Goal: Task Accomplishment & Management: Manage account settings

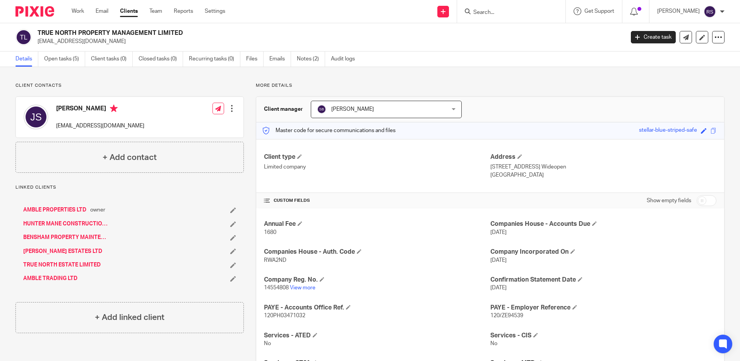
click at [58, 208] on link "AMBLE PROPERTIES LTD" at bounding box center [54, 210] width 63 height 8
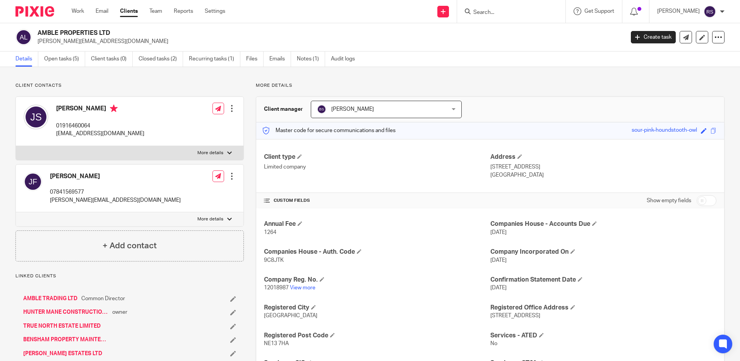
scroll to position [39, 0]
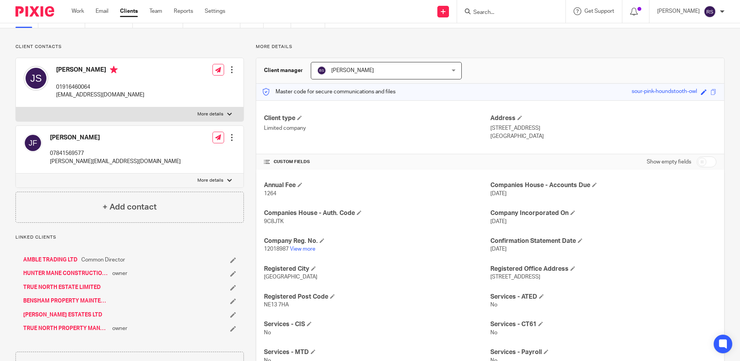
click at [58, 311] on link "[PERSON_NAME] ESTATES LTD" at bounding box center [62, 315] width 79 height 8
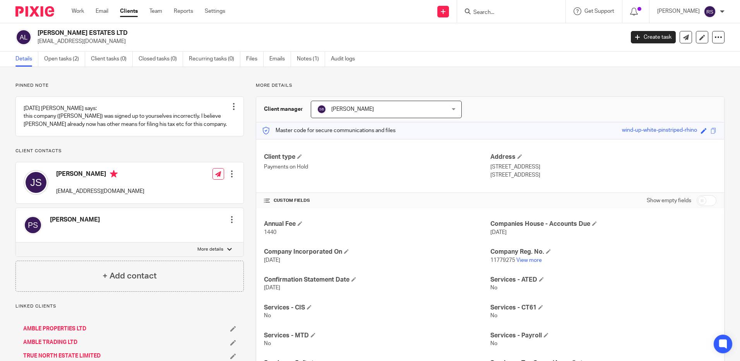
click at [497, 11] on input "Search" at bounding box center [508, 12] width 70 height 7
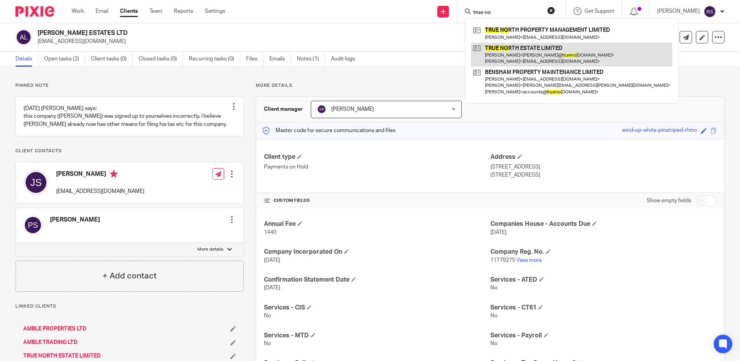
type input "true no"
click at [533, 55] on link at bounding box center [571, 55] width 201 height 24
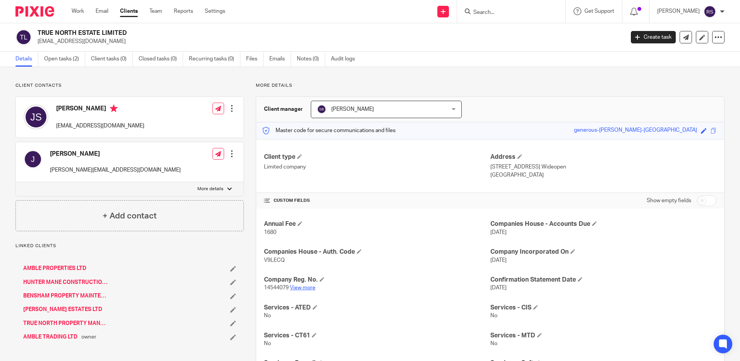
click at [301, 289] on link "View more" at bounding box center [303, 287] width 26 height 5
click at [504, 15] on input "Search" at bounding box center [508, 12] width 70 height 7
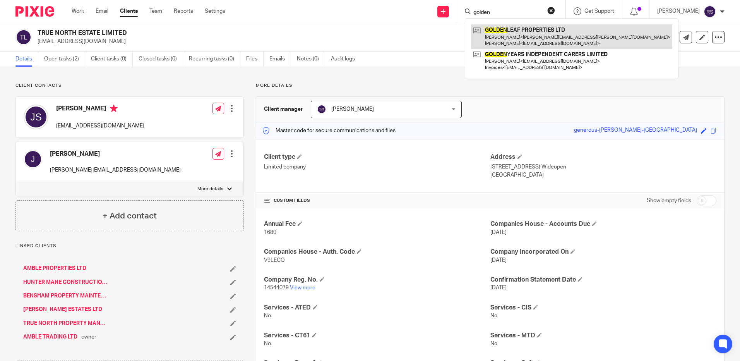
type input "golden"
click at [505, 32] on link at bounding box center [571, 36] width 201 height 24
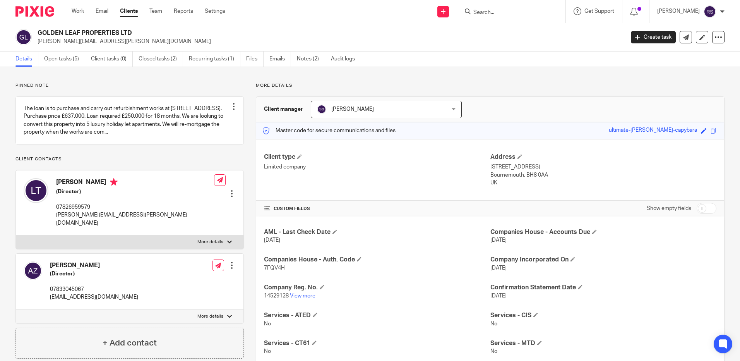
click at [306, 294] on link "View more" at bounding box center [303, 295] width 26 height 5
click at [493, 5] on div at bounding box center [511, 11] width 108 height 23
click at [490, 12] on input "Search" at bounding box center [508, 12] width 70 height 7
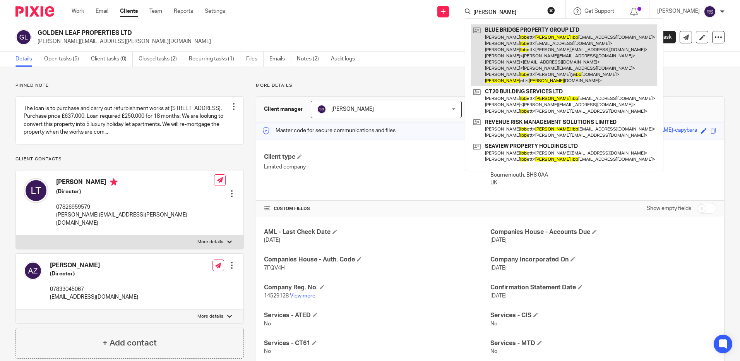
type input "geoff ibb"
click at [524, 43] on link at bounding box center [564, 55] width 186 height 62
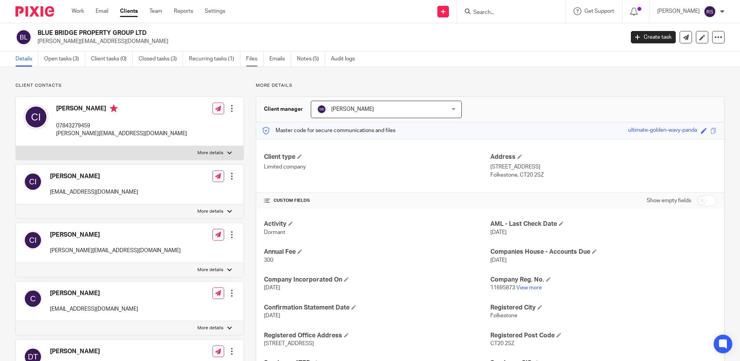
click at [251, 57] on link "Files" at bounding box center [254, 59] width 17 height 15
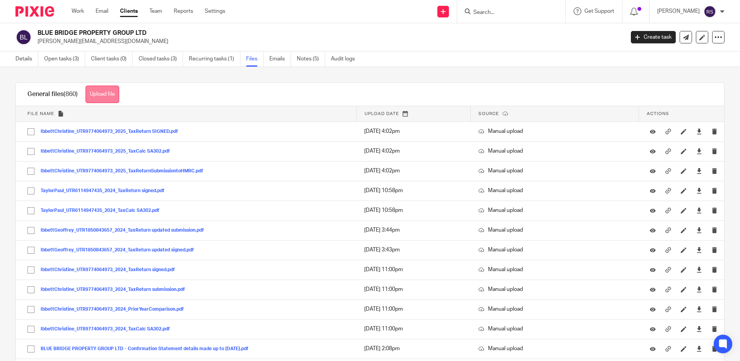
click at [103, 95] on button "Upload file" at bounding box center [103, 94] width 34 height 17
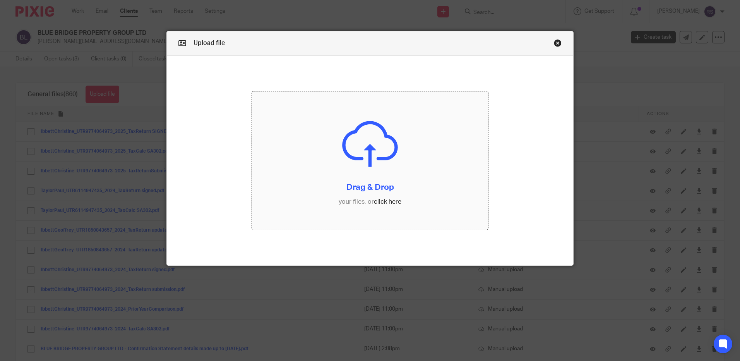
click at [390, 203] on input "file" at bounding box center [370, 160] width 236 height 138
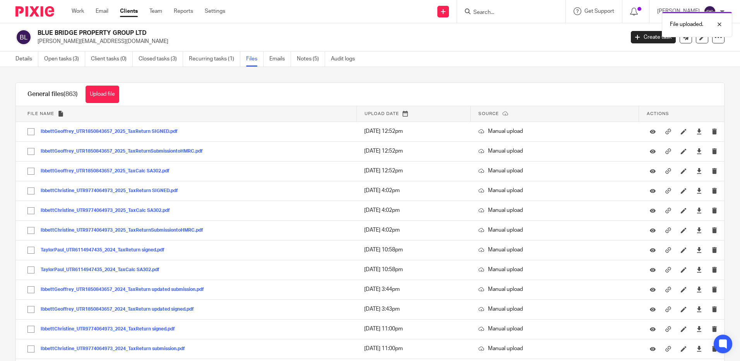
click at [485, 12] on div "File uploaded." at bounding box center [551, 22] width 362 height 29
click at [485, 11] on div "File uploaded." at bounding box center [551, 22] width 362 height 29
click at [495, 15] on div "File uploaded." at bounding box center [551, 22] width 362 height 29
click at [492, 11] on div "File uploaded." at bounding box center [551, 22] width 362 height 29
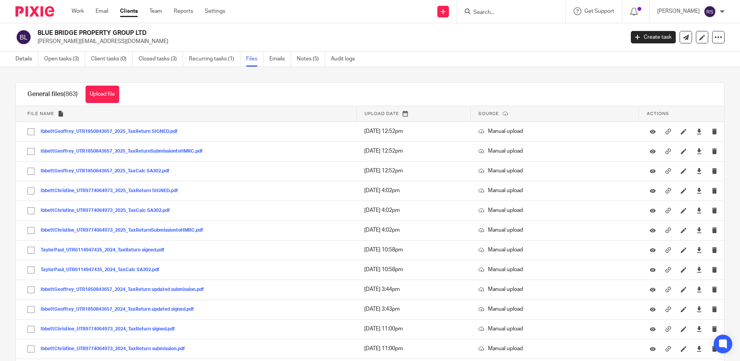
drag, startPoint x: 492, startPoint y: 11, endPoint x: 474, endPoint y: 15, distance: 18.8
click at [472, 10] on div at bounding box center [510, 12] width 90 height 10
click at [489, 16] on form at bounding box center [514, 12] width 82 height 10
click at [488, 10] on input "Search" at bounding box center [508, 12] width 70 height 7
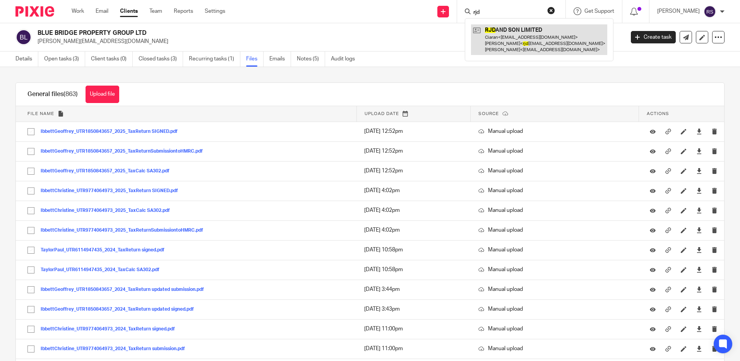
type input "rjd"
click at [518, 41] on link at bounding box center [539, 39] width 136 height 31
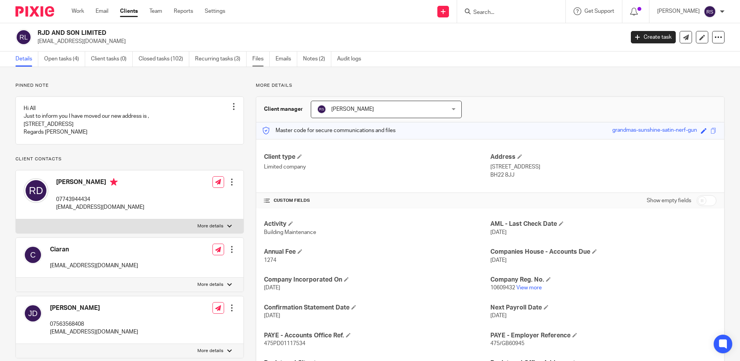
click at [260, 58] on link "Files" at bounding box center [261, 59] width 17 height 15
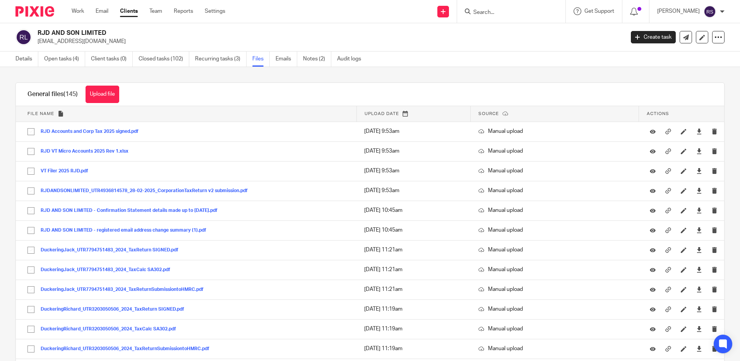
click at [107, 93] on button "Upload file" at bounding box center [103, 94] width 34 height 17
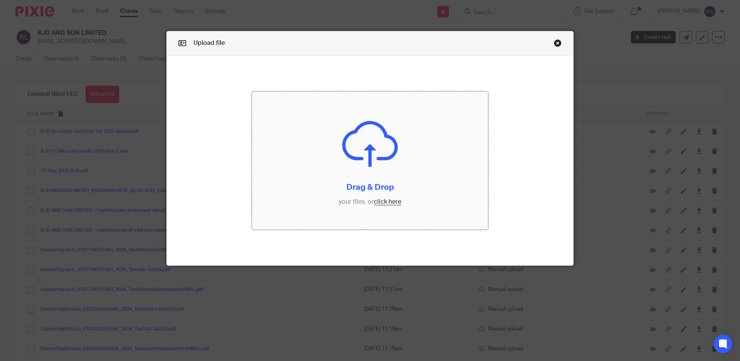
click at [383, 199] on input "file" at bounding box center [370, 160] width 236 height 138
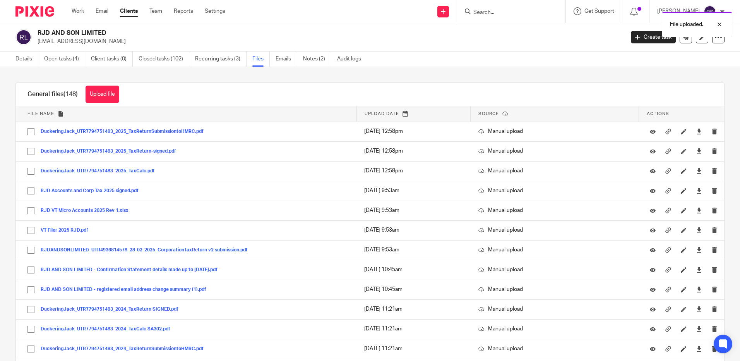
click at [122, 92] on div "General files (148) Upload file Download selected Delete selected" at bounding box center [73, 94] width 115 height 23
click at [113, 89] on button "Upload file" at bounding box center [103, 94] width 34 height 17
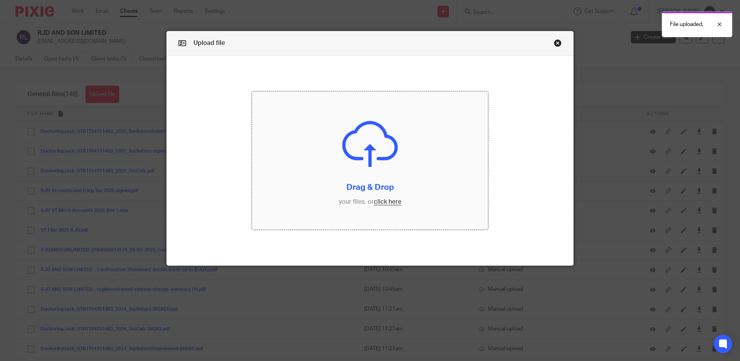
click at [388, 199] on input "file" at bounding box center [370, 160] width 236 height 138
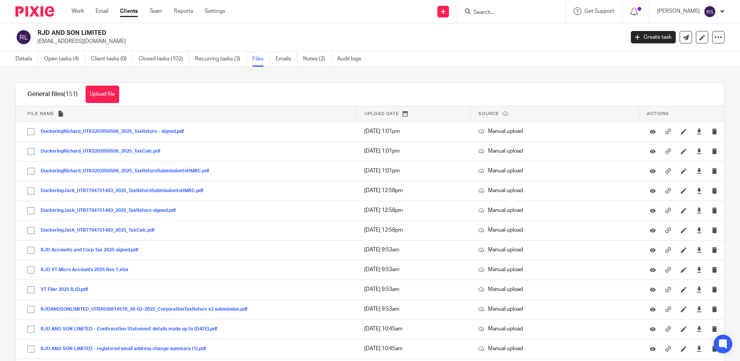
click at [491, 15] on input "Search" at bounding box center [508, 12] width 70 height 7
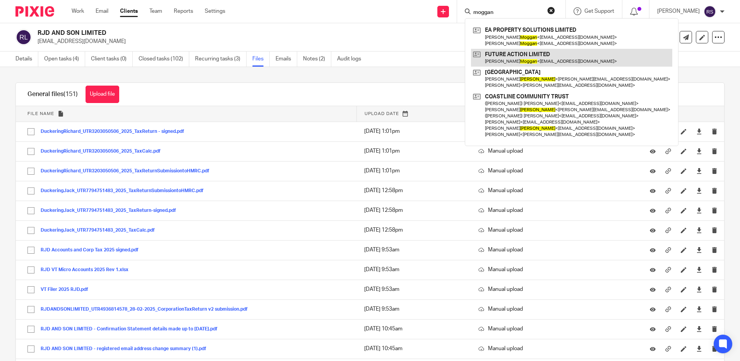
type input "moggan"
click at [523, 58] on link at bounding box center [571, 58] width 201 height 18
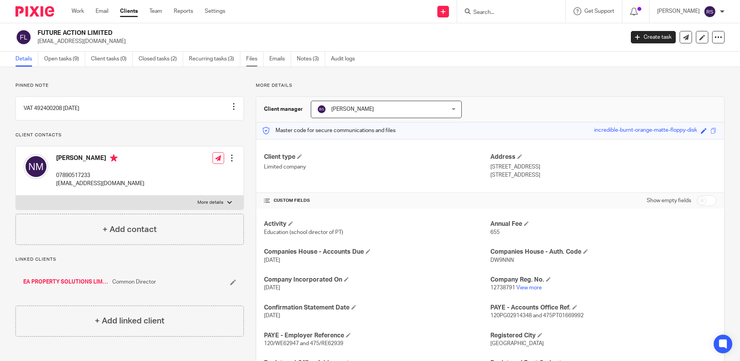
click at [249, 58] on link "Files" at bounding box center [254, 59] width 17 height 15
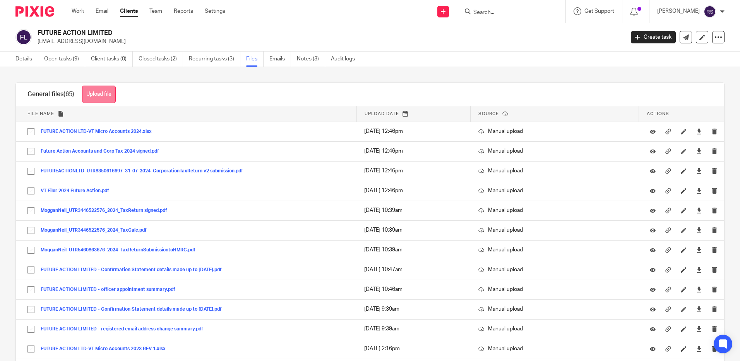
click at [98, 93] on button "Upload file" at bounding box center [99, 94] width 34 height 17
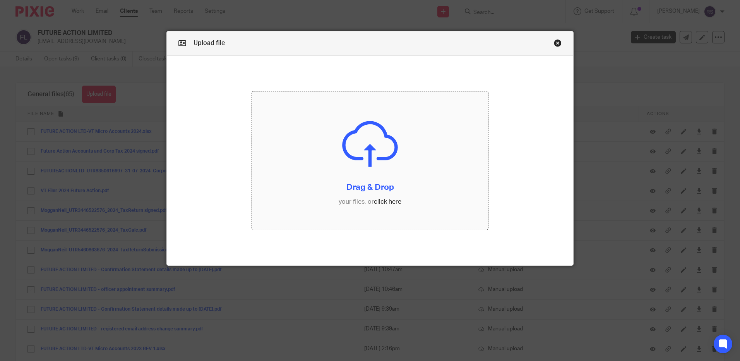
click at [385, 203] on input "file" at bounding box center [370, 160] width 236 height 138
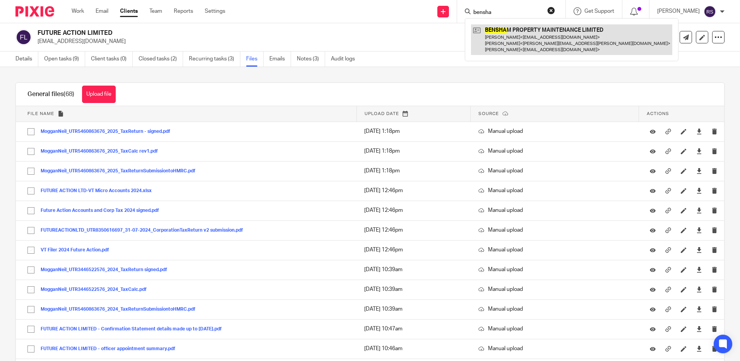
type input "bensha"
click at [525, 38] on link at bounding box center [571, 39] width 201 height 31
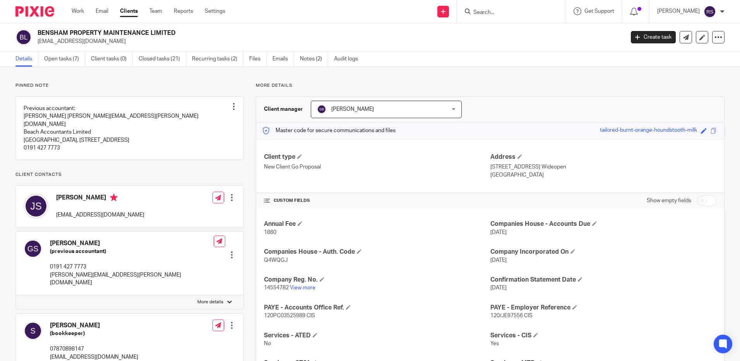
click at [500, 10] on input "Search" at bounding box center [508, 12] width 70 height 7
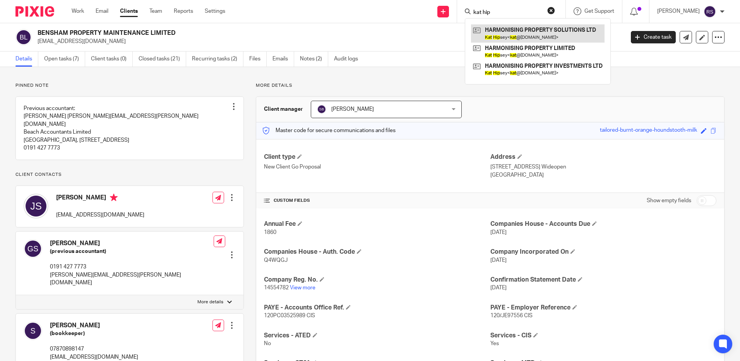
type input "kat hip"
click at [517, 32] on link at bounding box center [538, 33] width 134 height 18
